Goal: Transaction & Acquisition: Purchase product/service

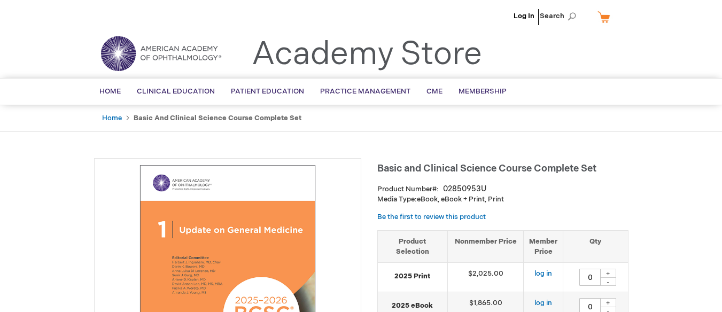
type input "0"
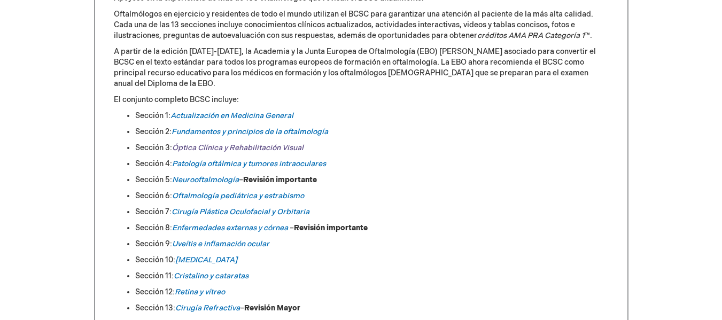
scroll to position [553, 0]
click at [267, 114] on ul "Sección 1: Actualización en Medicina General Sección 2: Fundamentos y principio…" at bounding box center [361, 211] width 495 height 203
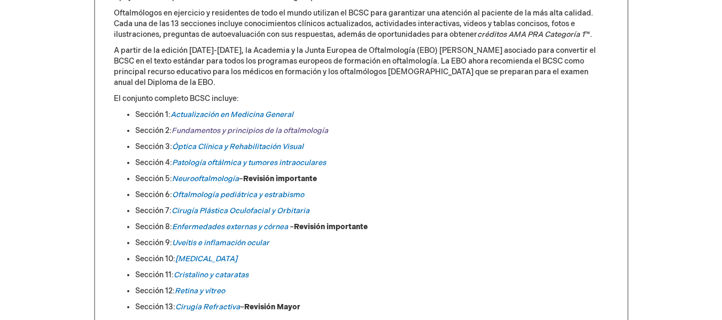
click at [267, 126] on font "Fundamentos y principios de la oftalmología" at bounding box center [250, 130] width 157 height 9
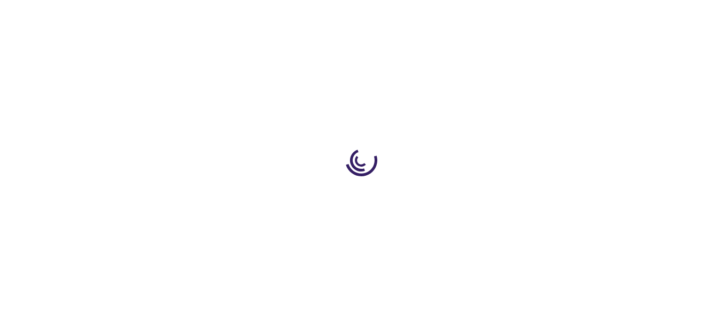
type input "0"
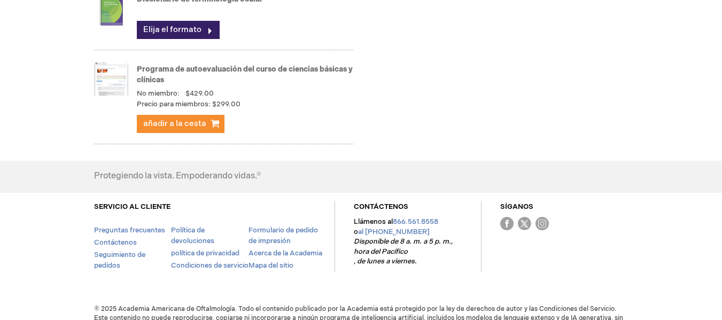
scroll to position [1220, 0]
